Goal: Task Accomplishment & Management: Manage account settings

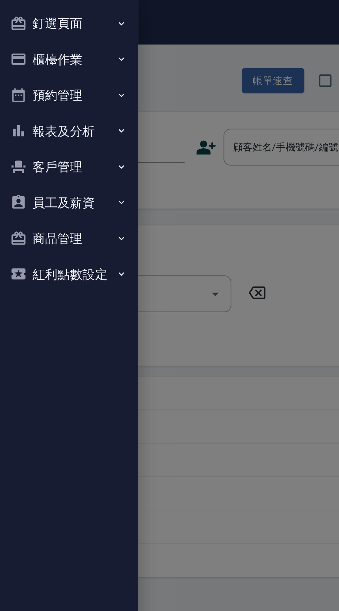
click at [34, 50] on button "預約管理" at bounding box center [35, 47] width 64 height 18
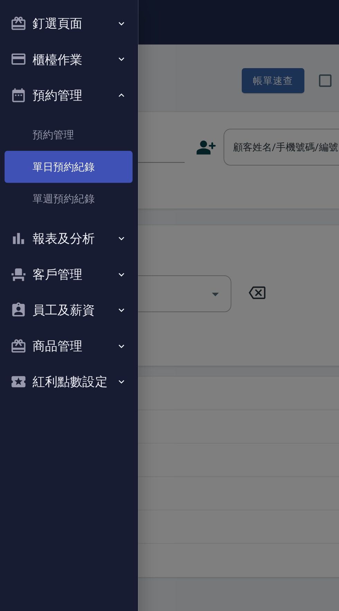
click at [43, 83] on link "單日預約紀錄" at bounding box center [35, 83] width 64 height 16
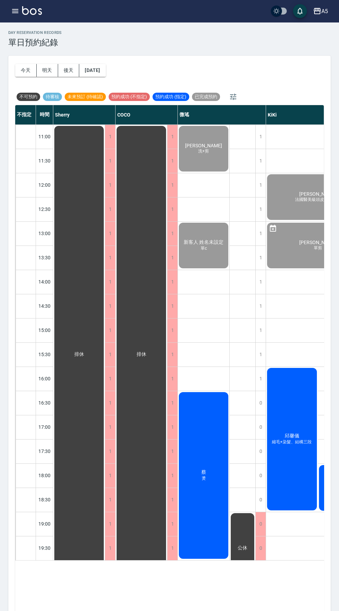
click at [105, 468] on div "[PERSON_NAME]" at bounding box center [79, 354] width 52 height 459
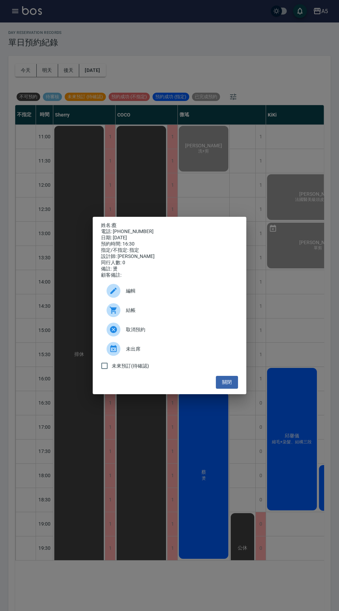
click at [162, 333] on span "取消預約" at bounding box center [179, 329] width 107 height 7
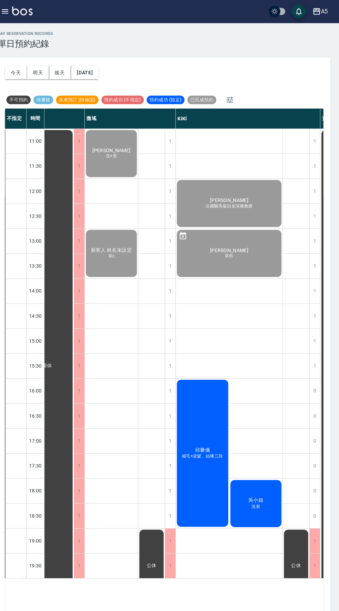
scroll to position [0, 89]
